Goal: Task Accomplishment & Management: Use online tool/utility

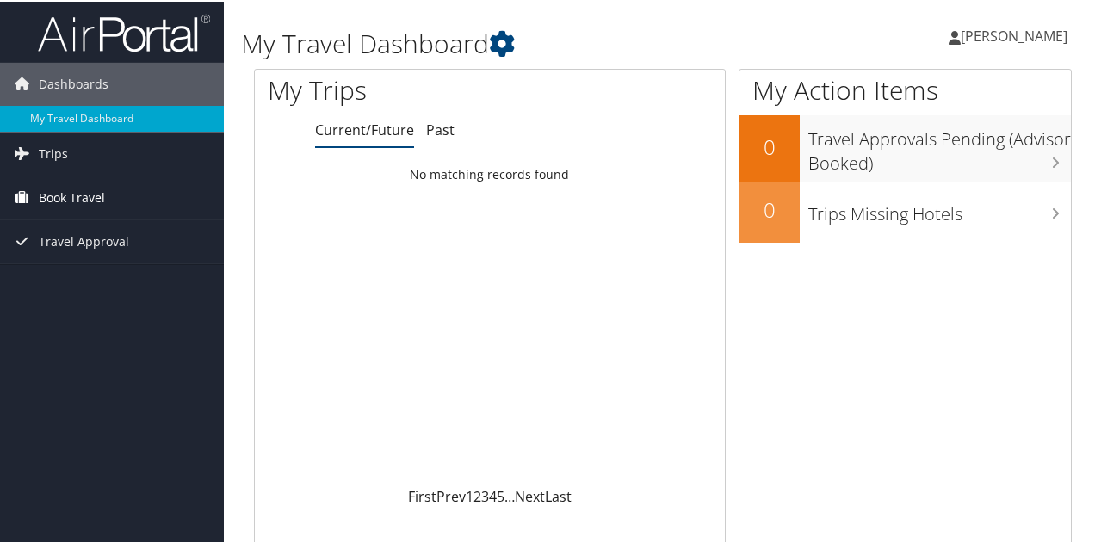
click at [115, 209] on link "Book Travel" at bounding box center [112, 196] width 224 height 43
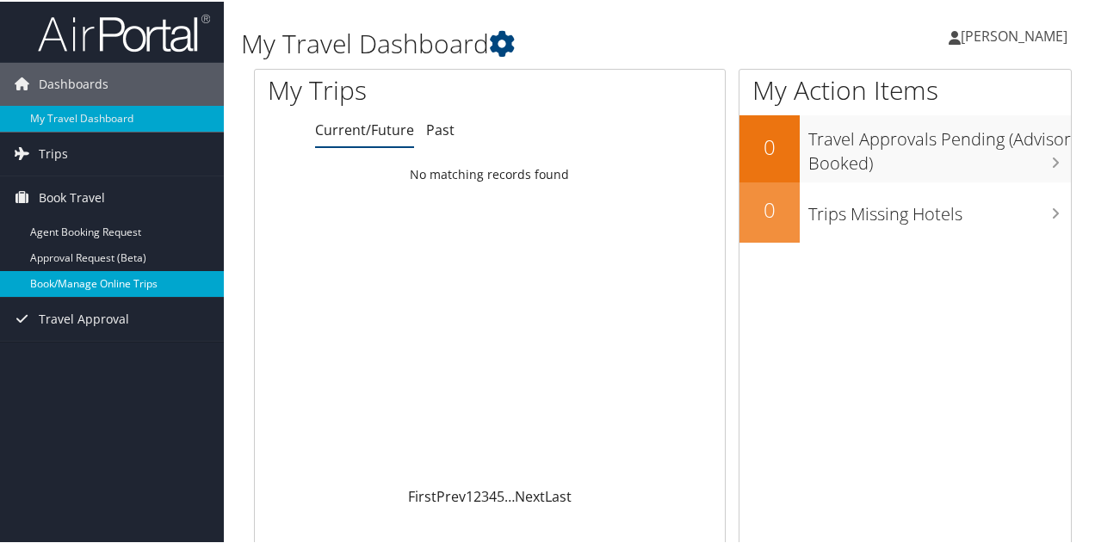
click at [114, 287] on link "Book/Manage Online Trips" at bounding box center [112, 283] width 224 height 26
